Goal: Task Accomplishment & Management: Manage account settings

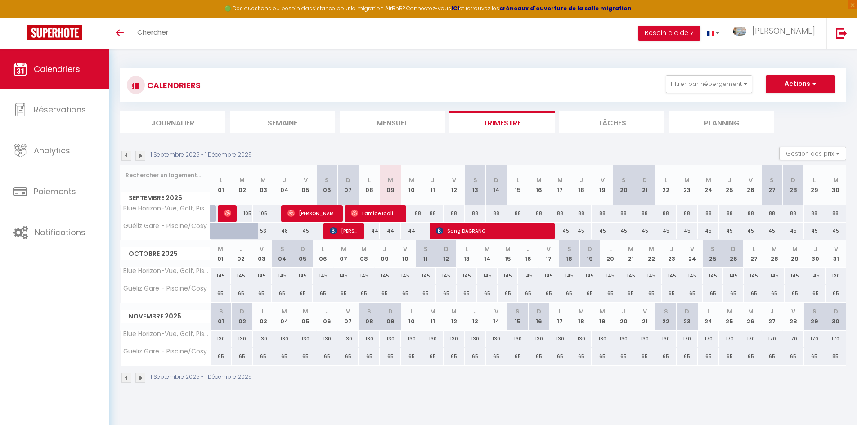
click at [404, 122] on li "Mensuel" at bounding box center [392, 122] width 105 height 22
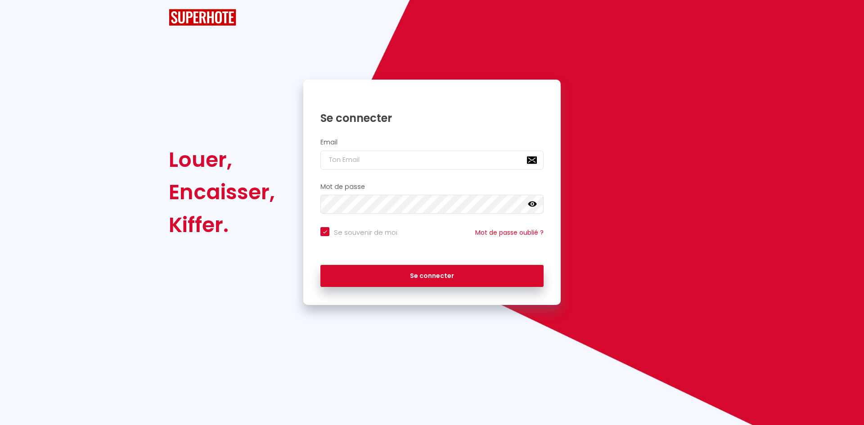
checkbox input "true"
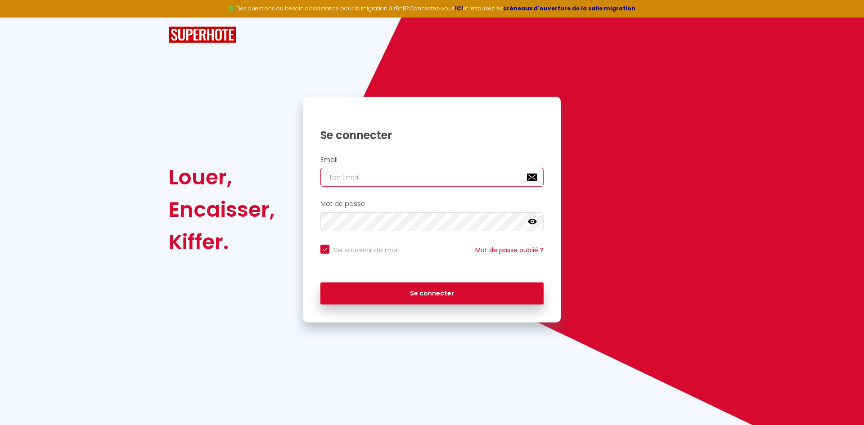
type input "[EMAIL_ADDRESS][DOMAIN_NAME]"
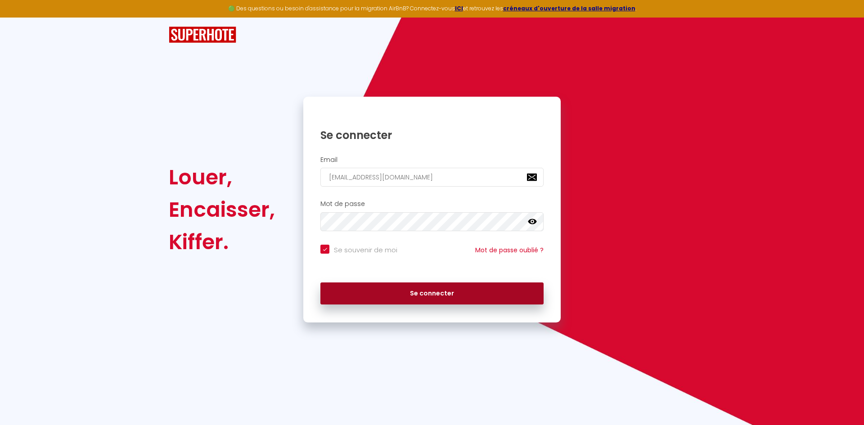
click at [401, 286] on button "Se connecter" at bounding box center [431, 293] width 223 height 22
checkbox input "true"
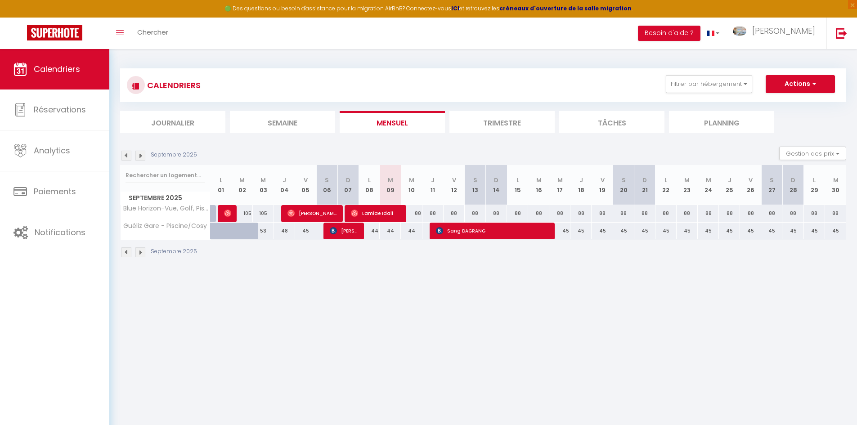
click at [376, 123] on li "Mensuel" at bounding box center [392, 122] width 105 height 22
